Goal: Navigation & Orientation: Find specific page/section

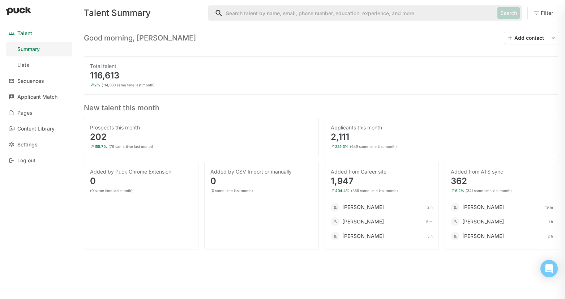
click at [298, 15] on input "Search" at bounding box center [352, 13] width 286 height 14
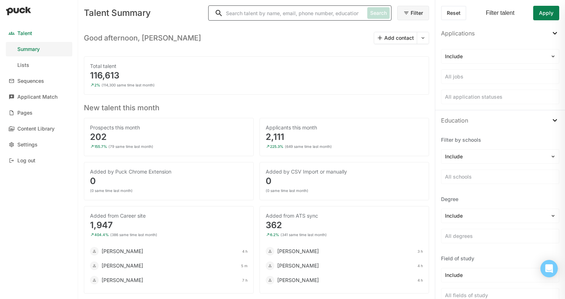
click at [295, 32] on div "Good afternoon, [PERSON_NAME] Add contact" at bounding box center [256, 35] width 345 height 18
click at [40, 110] on link "Pages" at bounding box center [39, 113] width 66 height 14
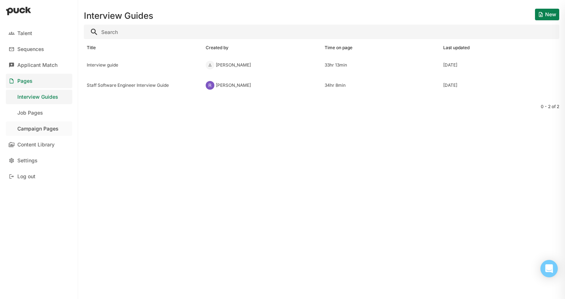
click at [49, 127] on div "Campaign Pages" at bounding box center [37, 129] width 41 height 6
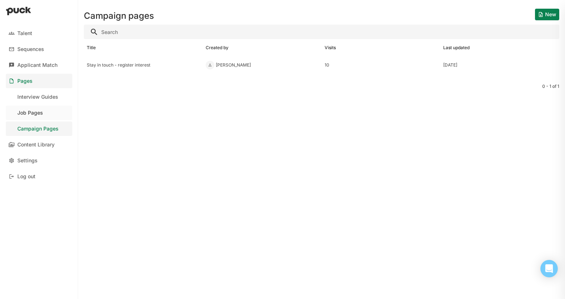
click at [50, 119] on link "Job Pages" at bounding box center [39, 113] width 66 height 14
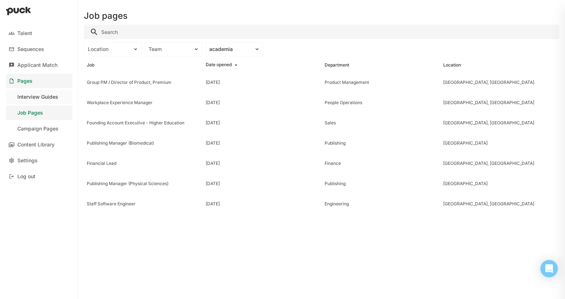
click at [54, 99] on div "Interview Guides" at bounding box center [37, 97] width 41 height 6
